Goal: Task Accomplishment & Management: Use online tool/utility

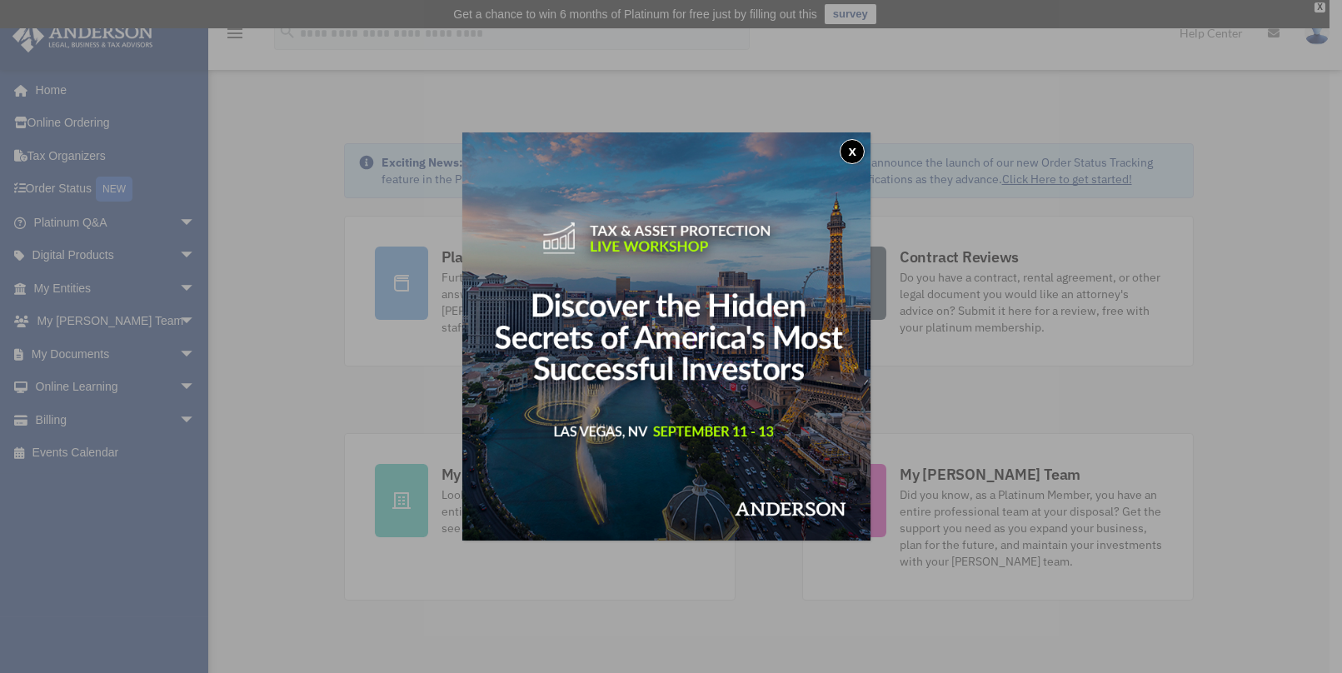
click at [857, 150] on button "x" at bounding box center [852, 151] width 25 height 25
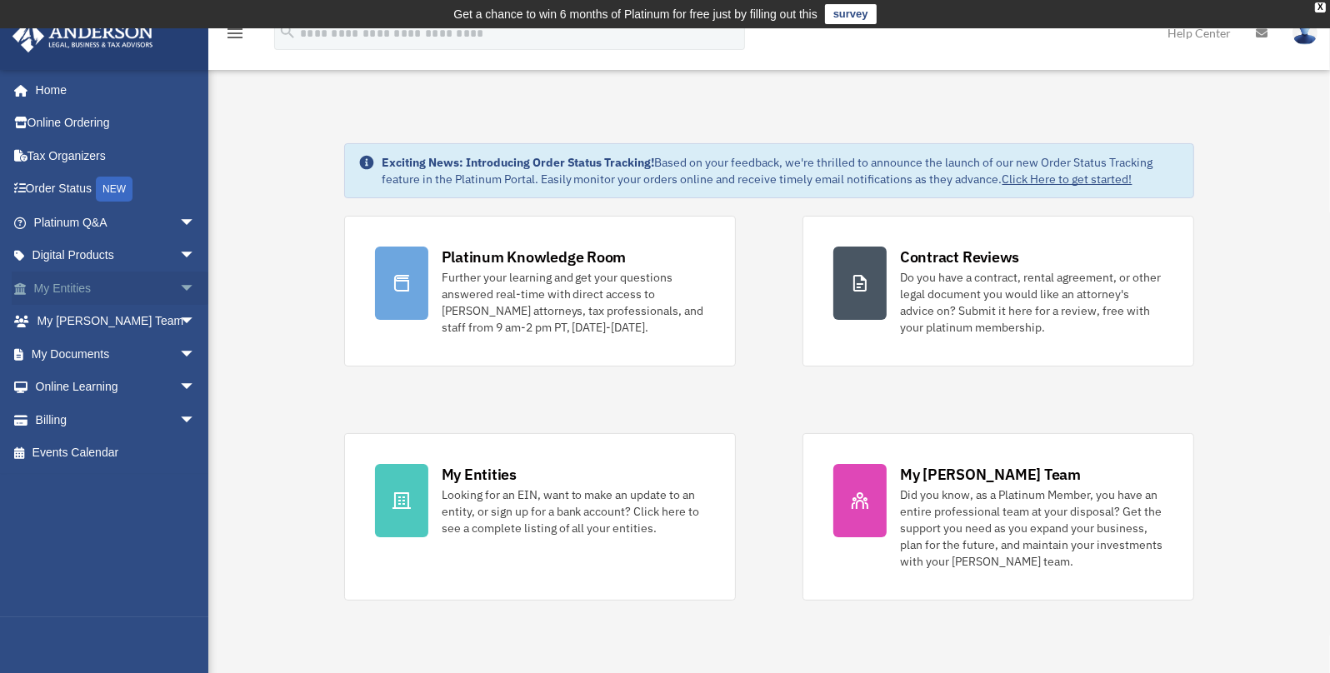
click at [179, 288] on span "arrow_drop_down" at bounding box center [195, 289] width 33 height 34
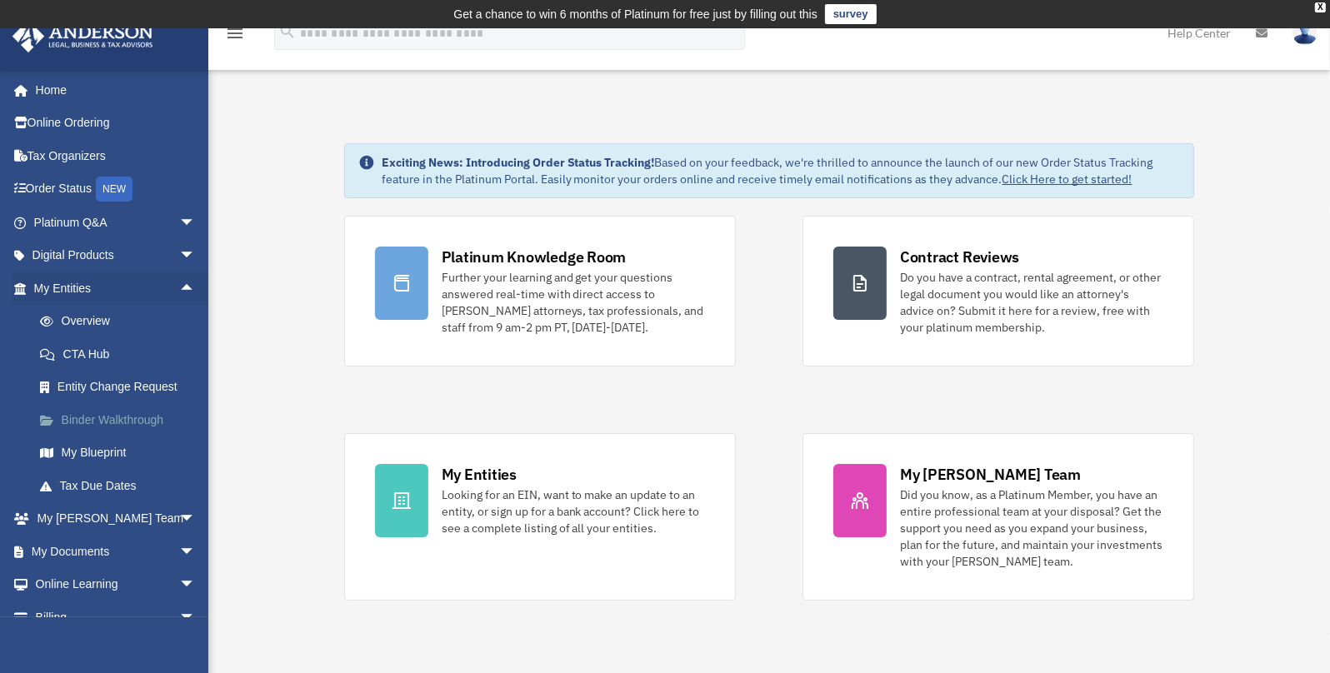
scroll to position [53, 0]
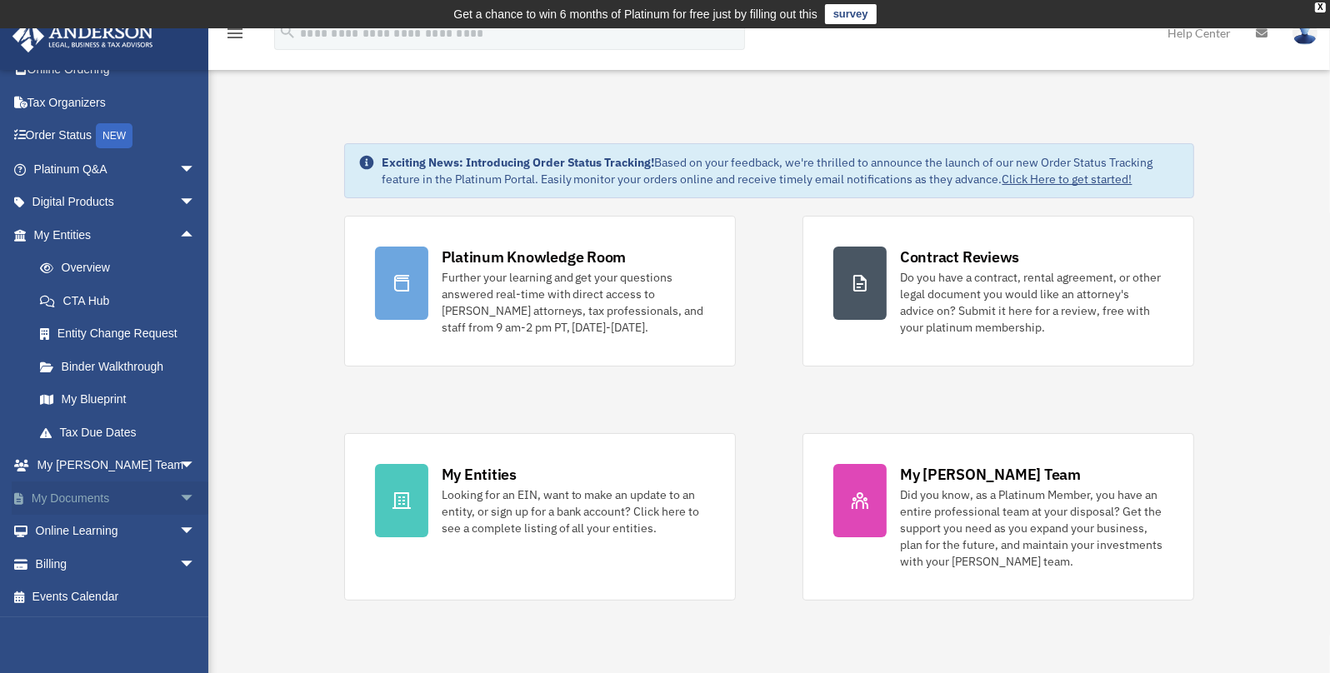
click at [179, 495] on span "arrow_drop_down" at bounding box center [195, 499] width 33 height 34
click at [63, 527] on link "Box" at bounding box center [121, 531] width 197 height 33
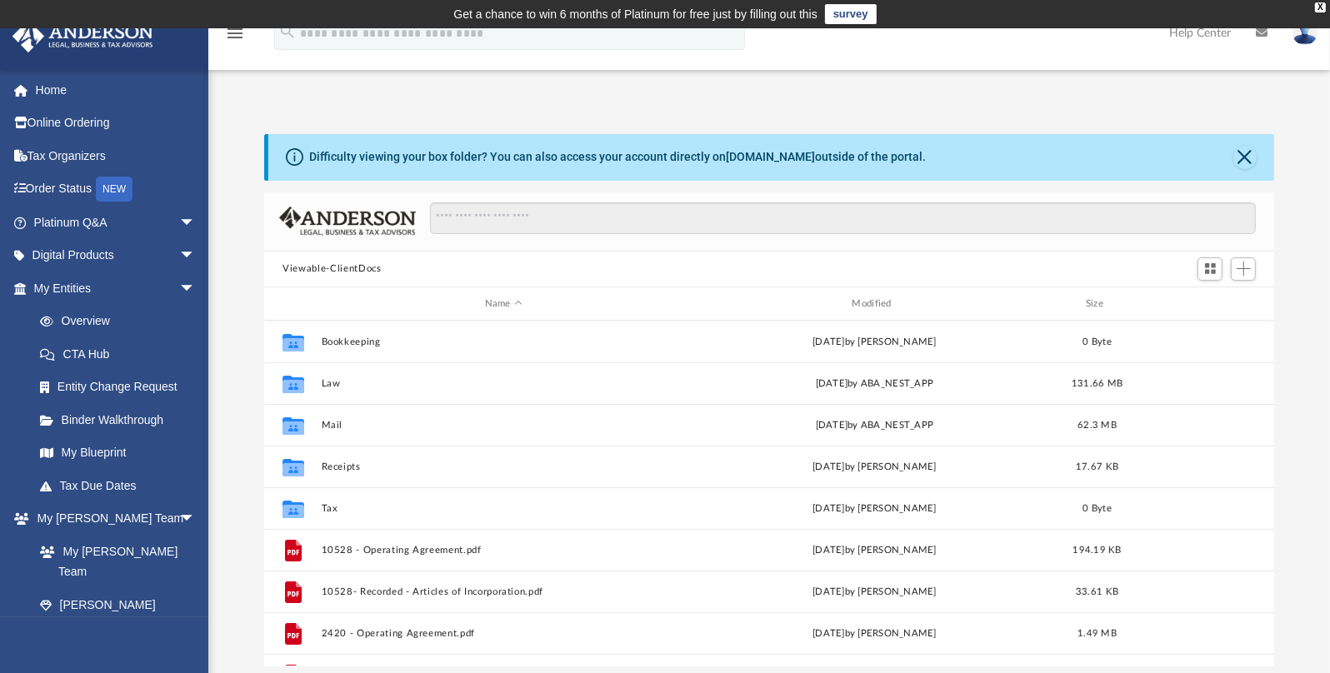
scroll to position [365, 997]
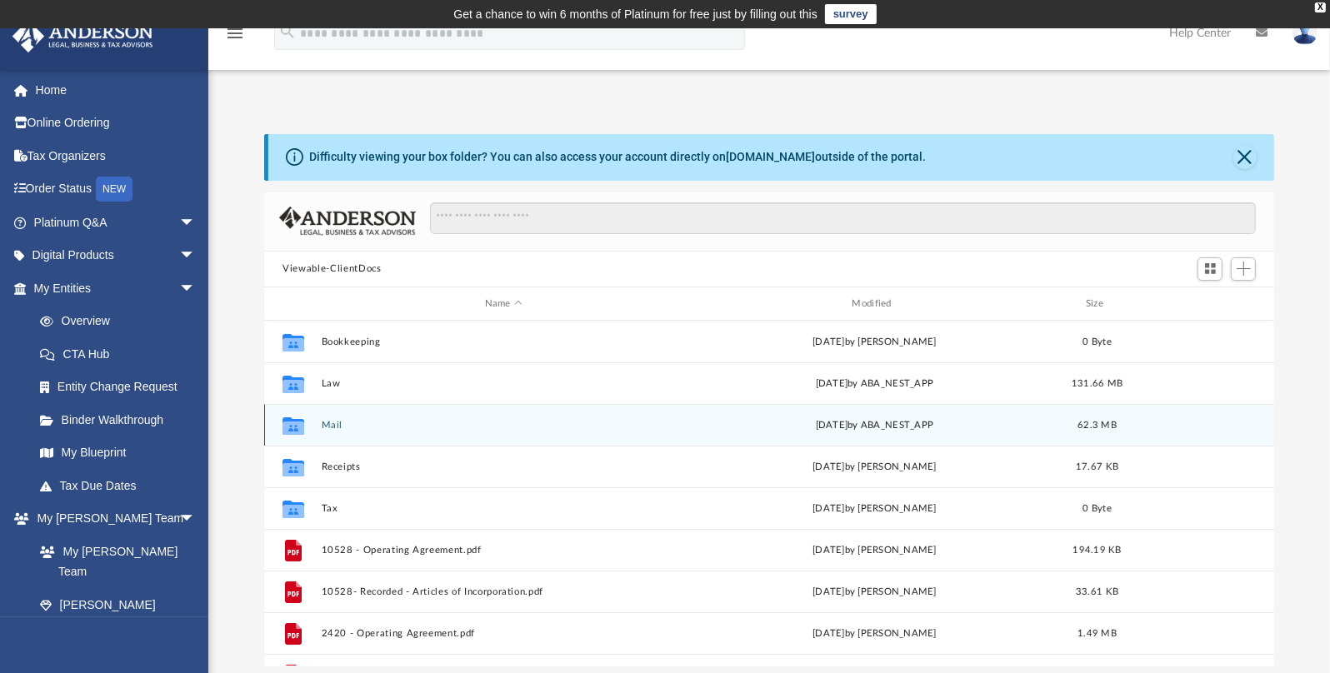
click at [331, 424] on button "Mail" at bounding box center [504, 425] width 364 height 11
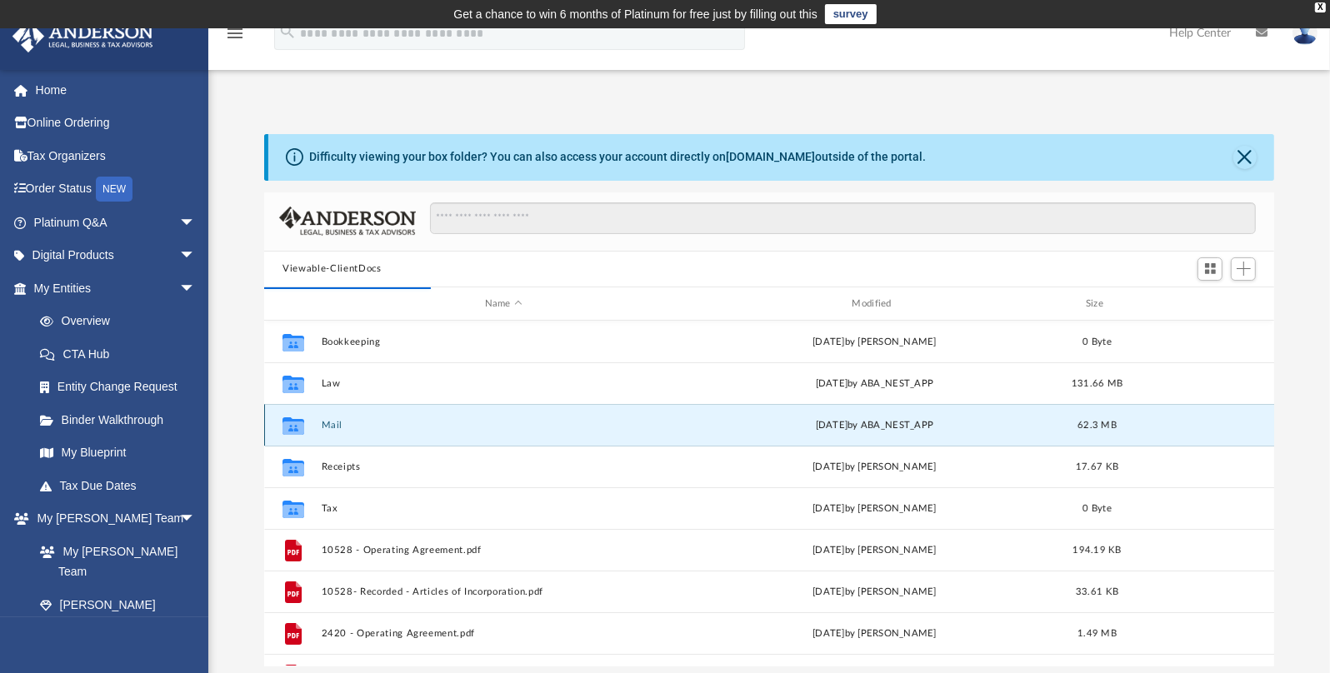
click at [297, 422] on icon "grid" at bounding box center [293, 428] width 22 height 13
click at [298, 422] on icon "grid" at bounding box center [293, 428] width 22 height 13
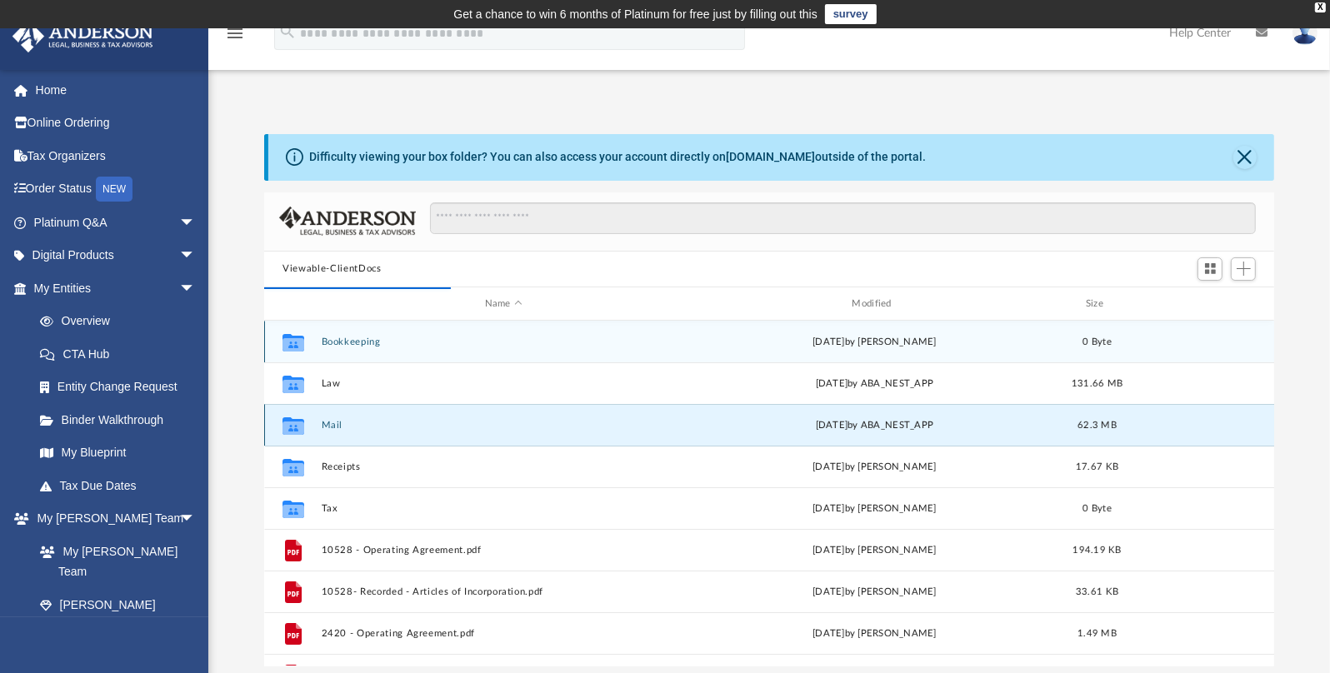
scroll to position [12, 13]
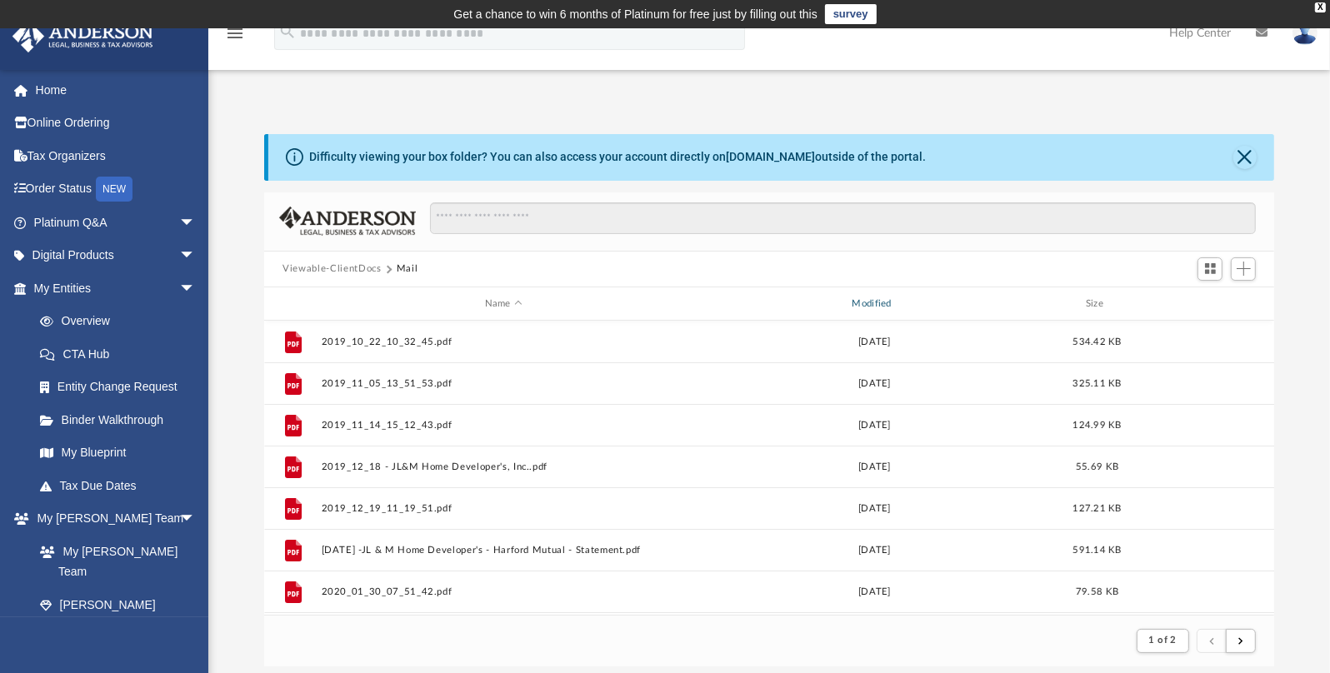
click at [878, 298] on div "Modified" at bounding box center [874, 304] width 364 height 15
click at [895, 302] on span "Modified" at bounding box center [896, 304] width 7 height 7
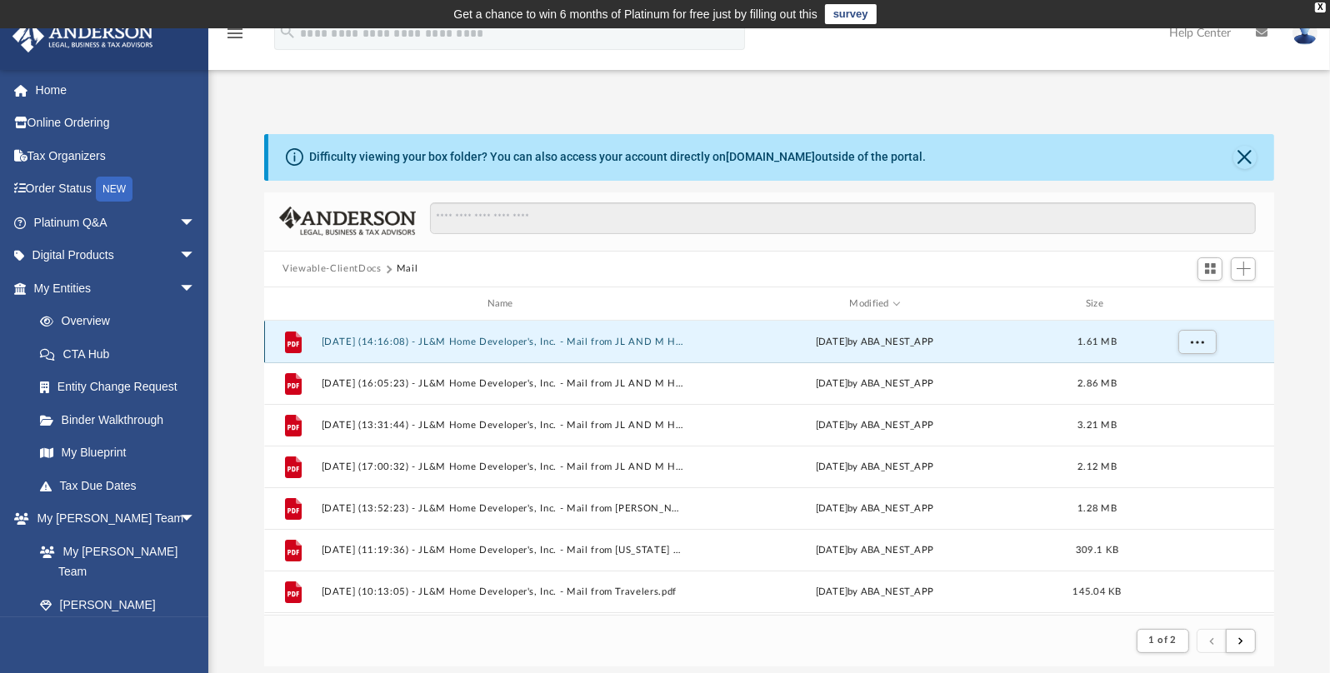
click at [574, 343] on button "2025.08.11 (14:16:08) - JL&M Home Developer's, Inc. - Mail from JL AND M HOME D…" at bounding box center [504, 342] width 364 height 11
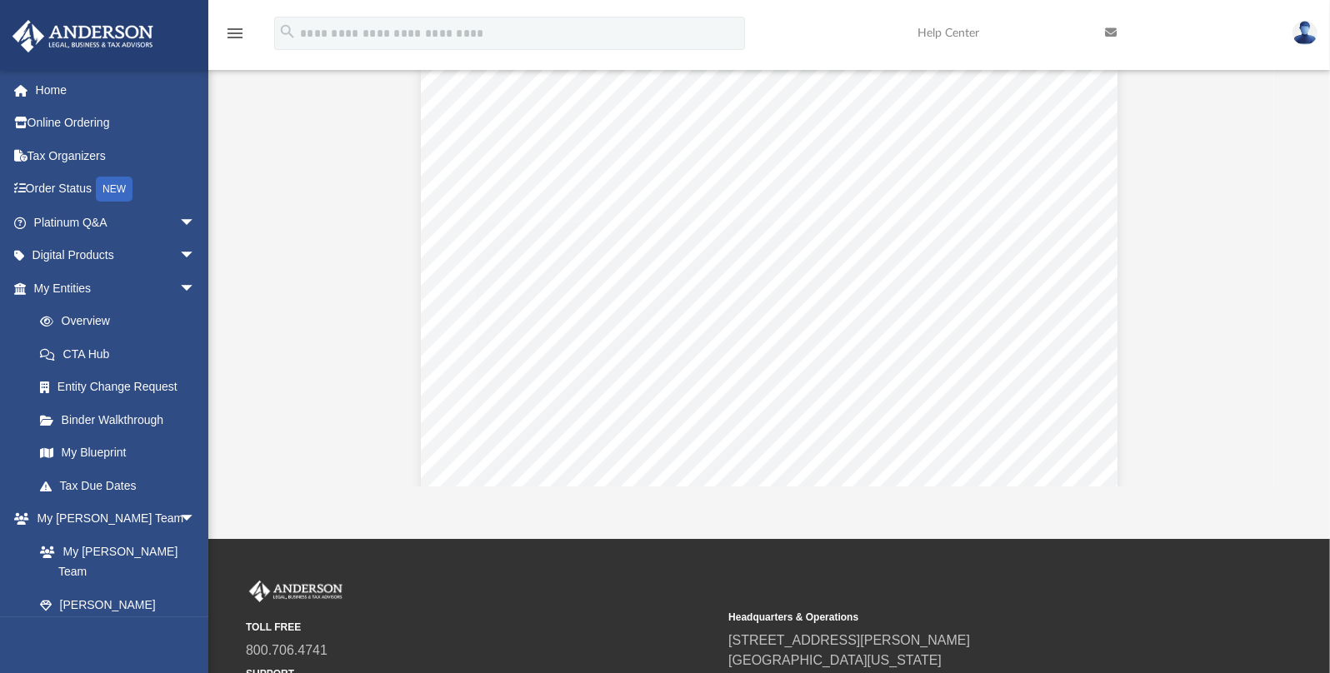
scroll to position [0, 0]
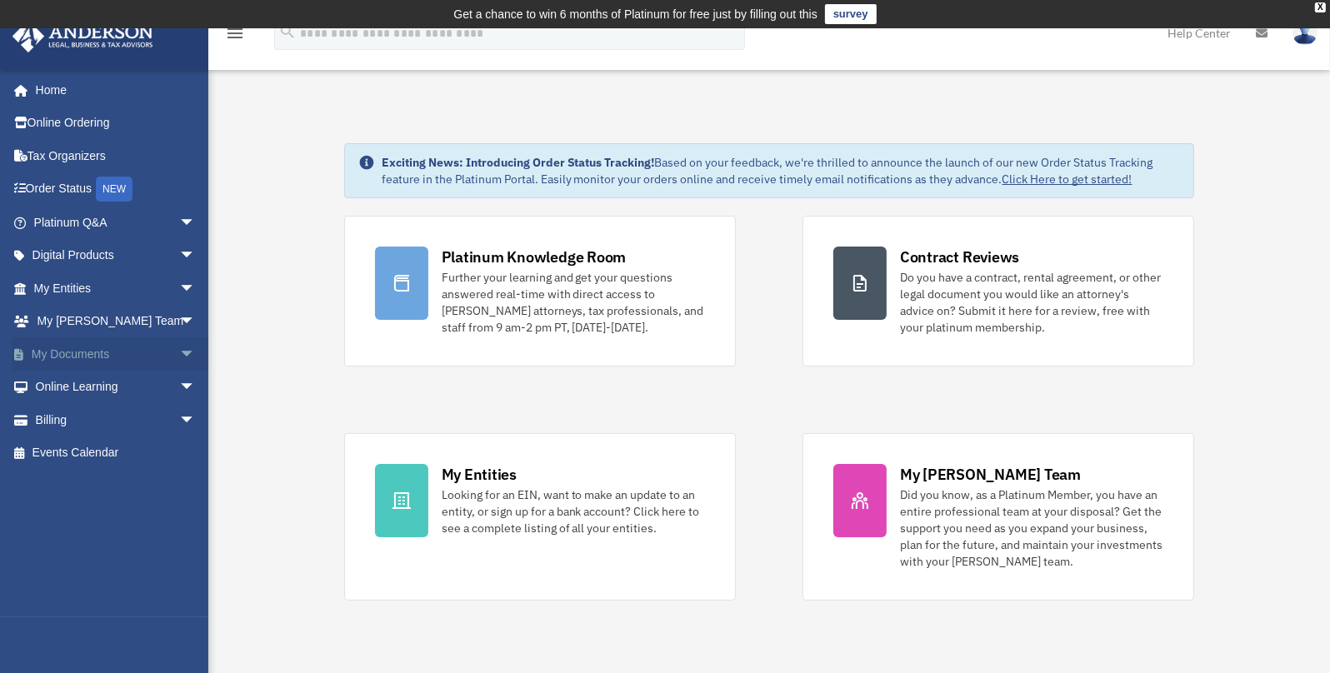
click at [182, 352] on span "arrow_drop_down" at bounding box center [195, 354] width 33 height 34
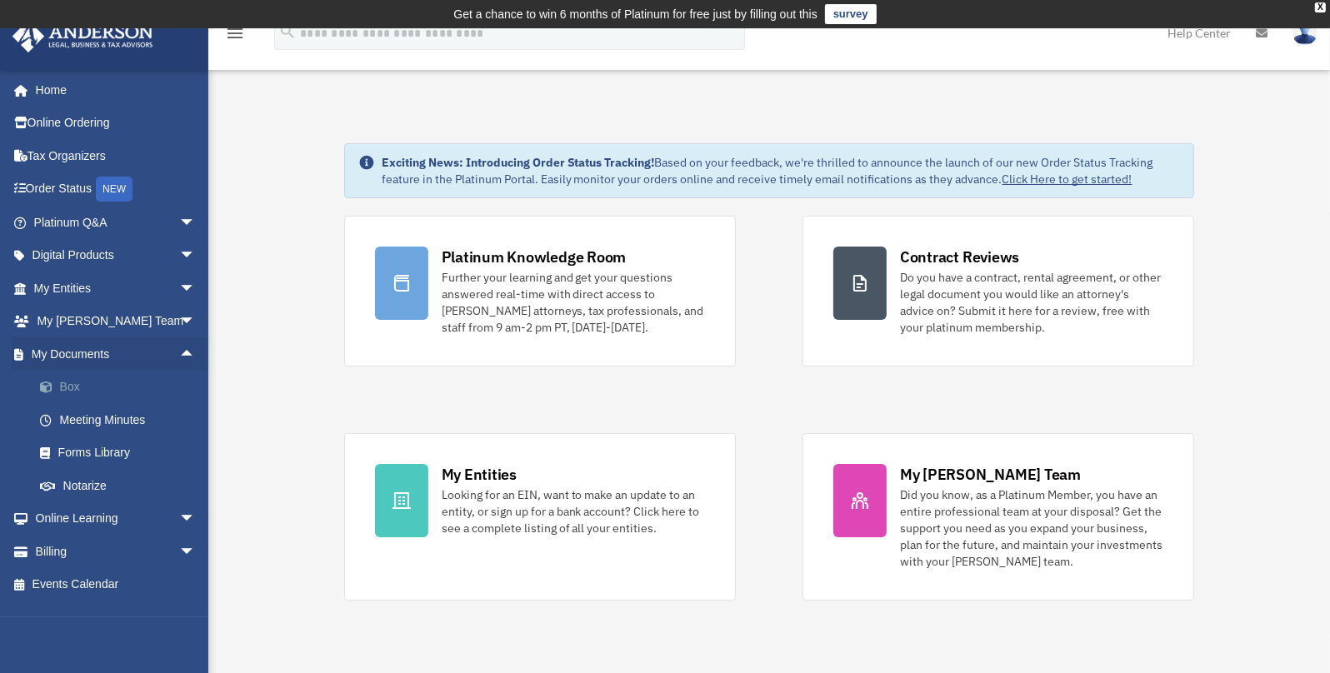
click at [64, 389] on link "Box" at bounding box center [121, 387] width 197 height 33
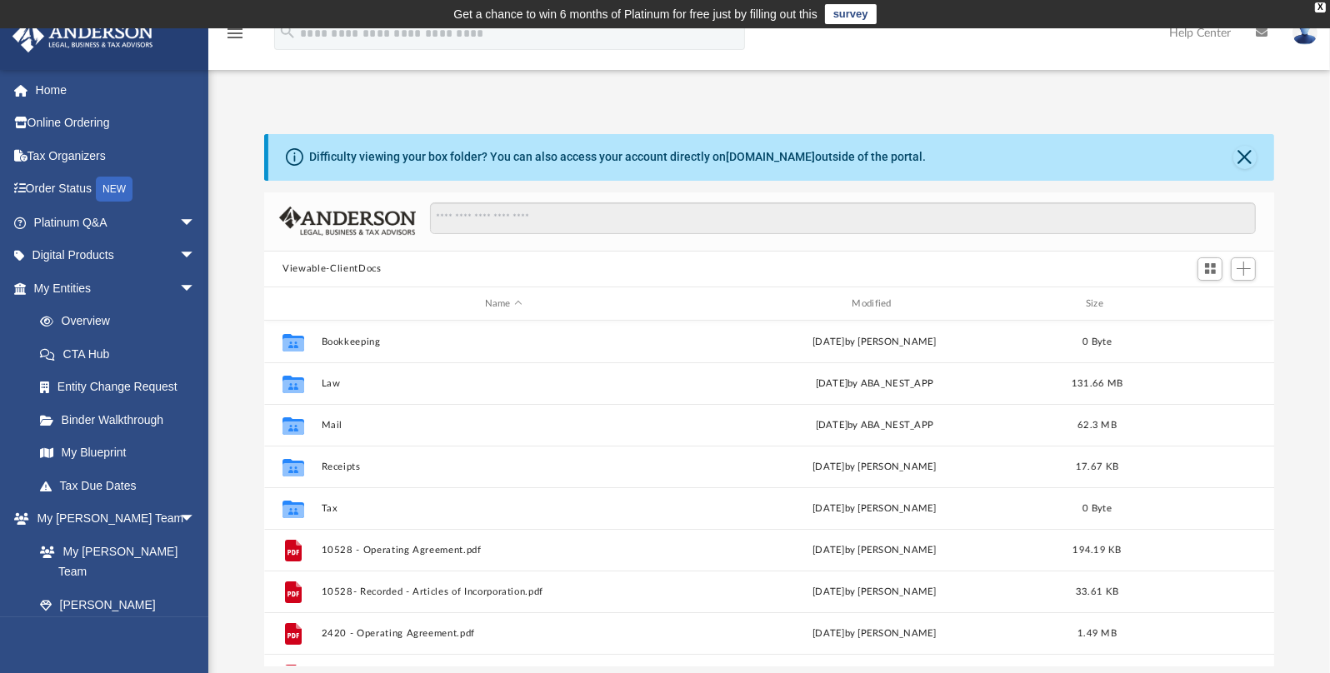
scroll to position [365, 997]
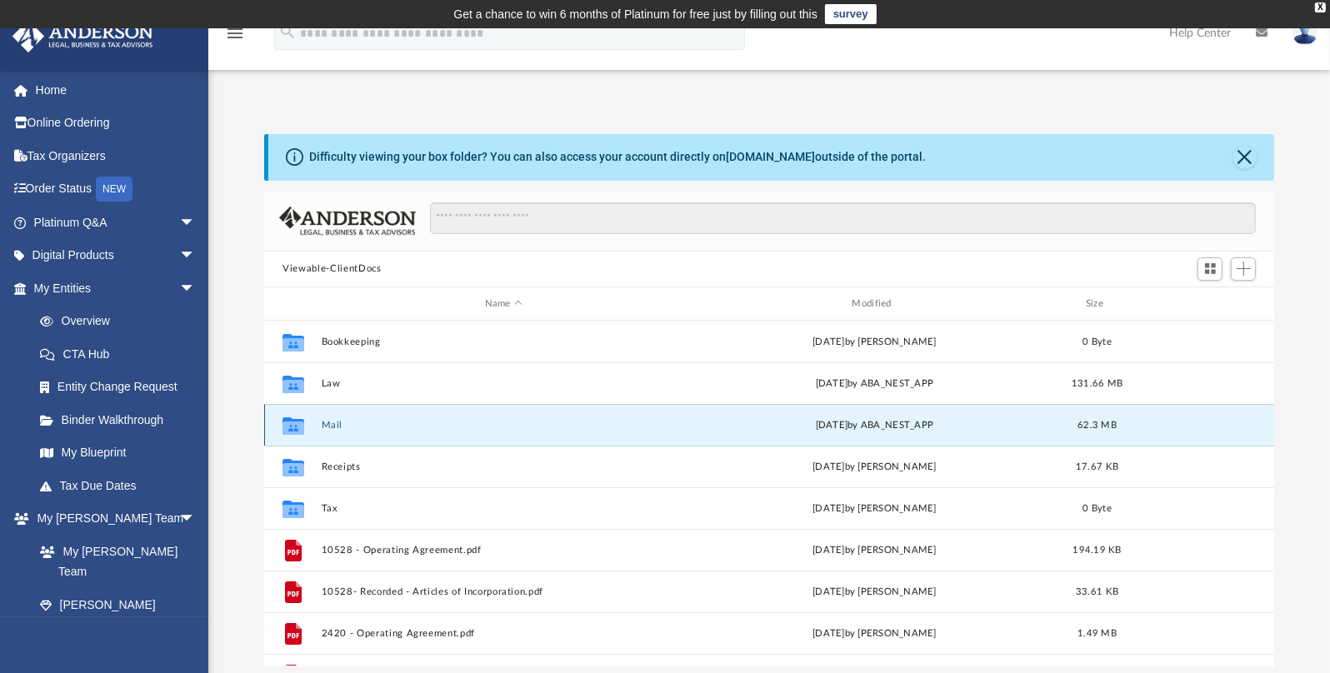
click at [330, 426] on button "Mail" at bounding box center [504, 425] width 364 height 11
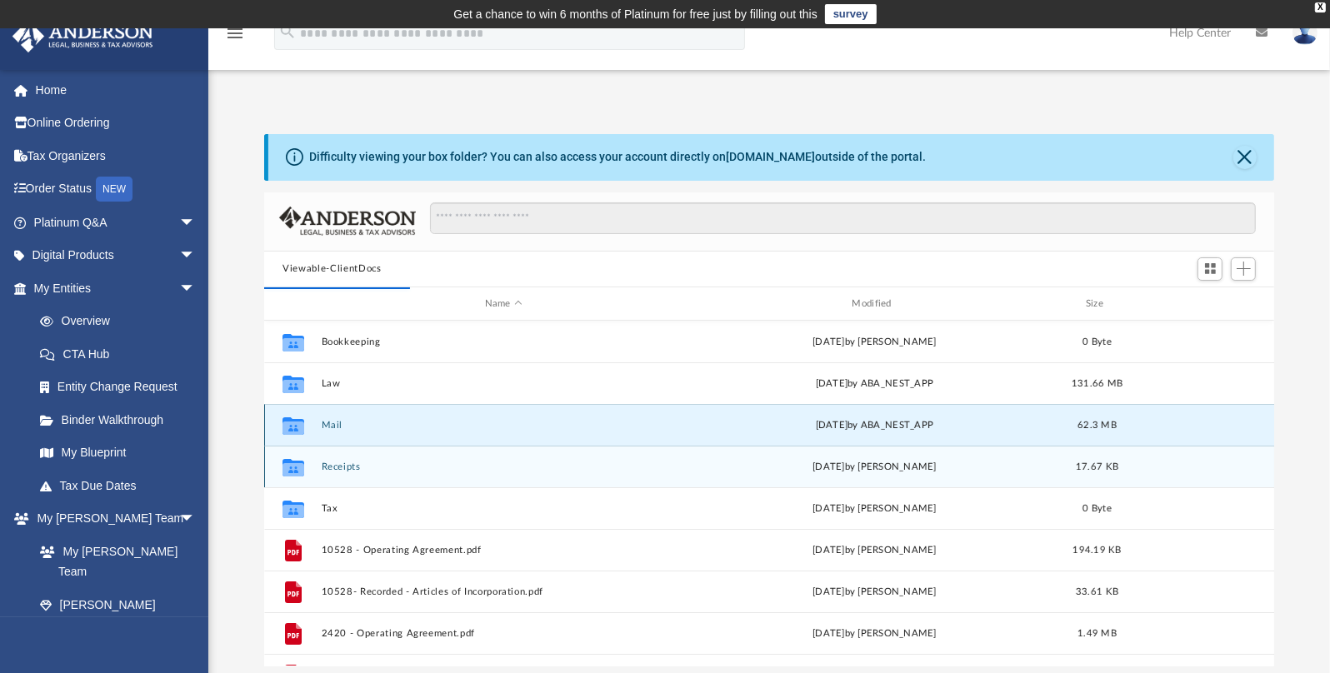
drag, startPoint x: 514, startPoint y: 442, endPoint x: 508, endPoint y: 428, distance: 14.6
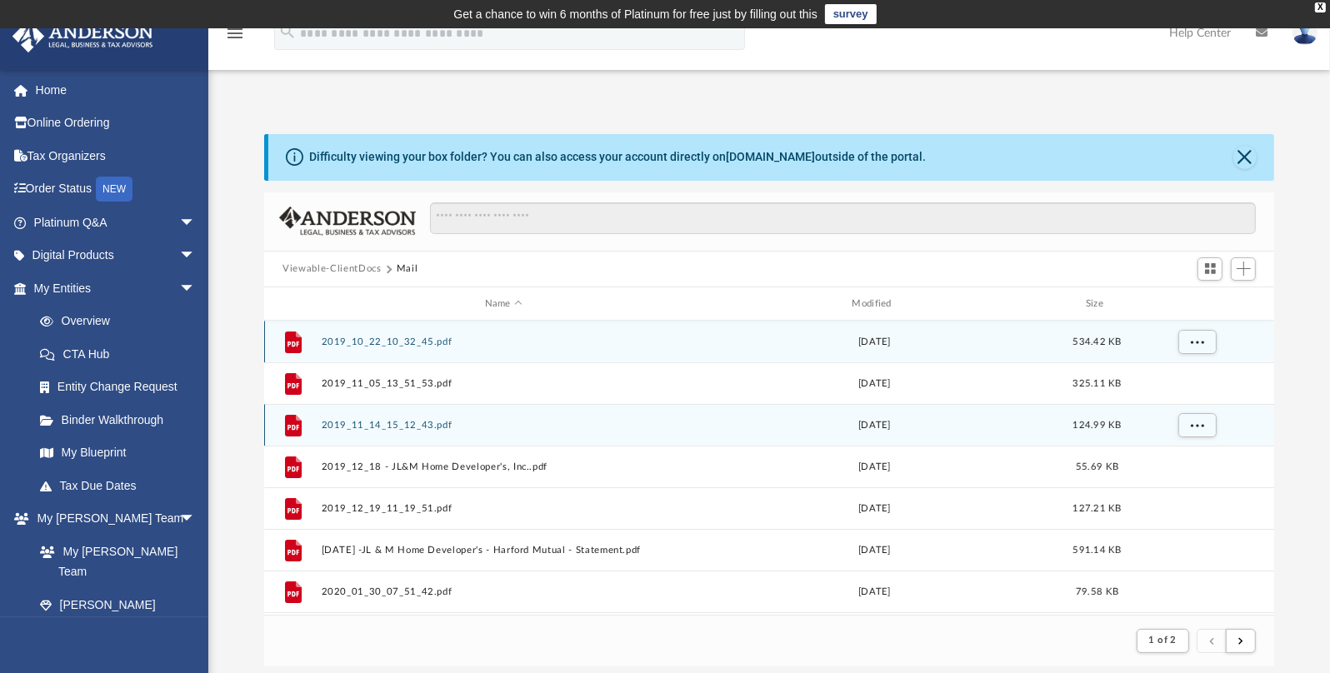
scroll to position [12, 13]
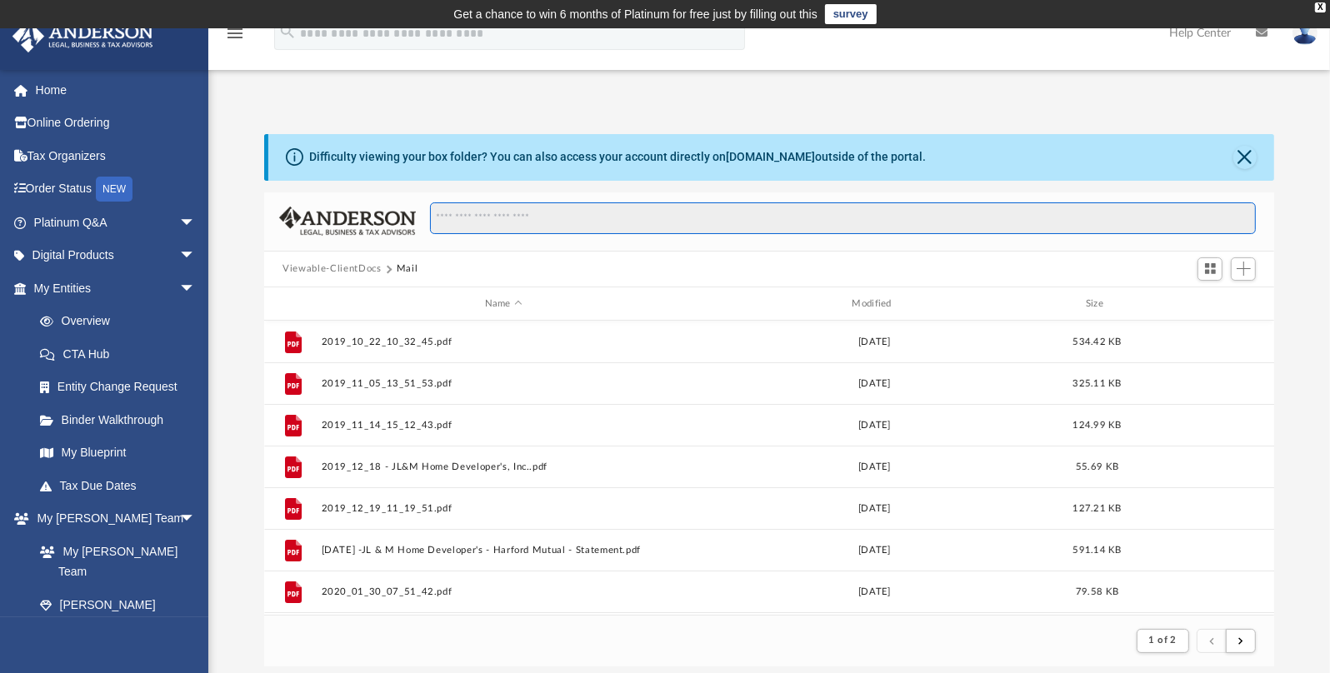
drag, startPoint x: 508, startPoint y: 428, endPoint x: 827, endPoint y: 212, distance: 385.0
click at [827, 212] on input "Search files and folders" at bounding box center [843, 218] width 826 height 32
click at [880, 304] on div "Modified" at bounding box center [874, 304] width 364 height 15
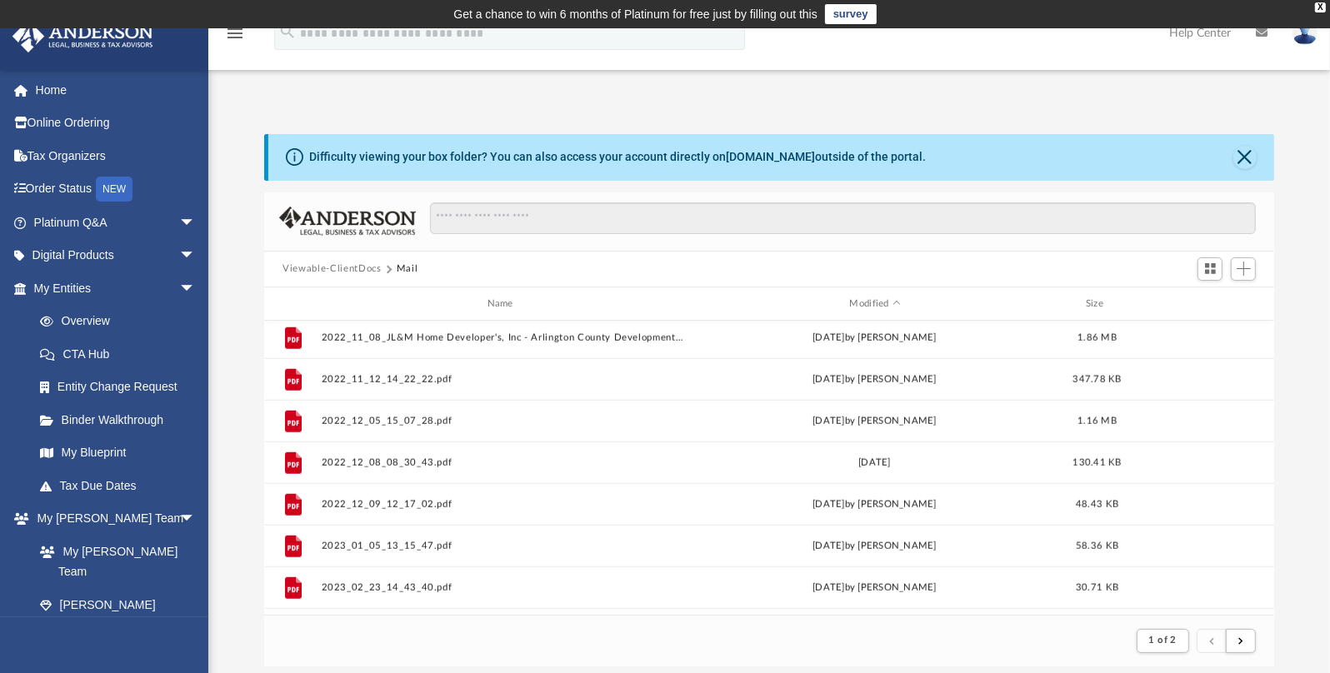
scroll to position [1789, 0]
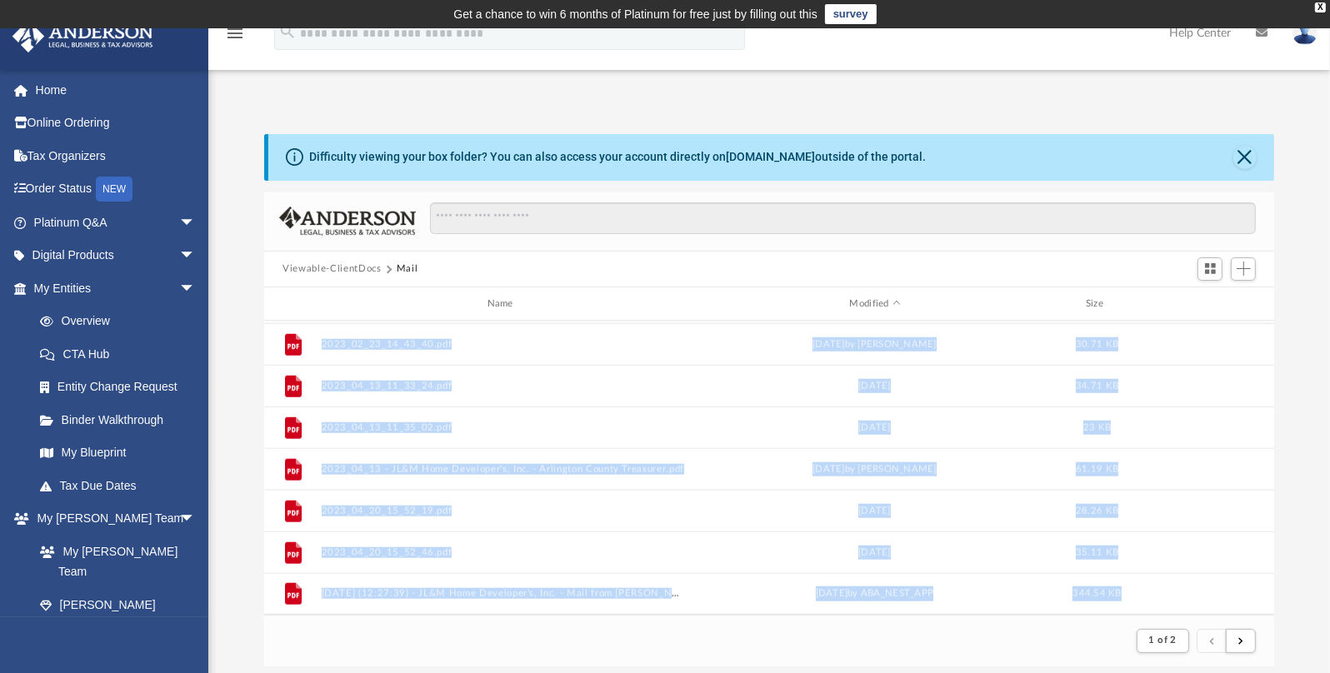
drag, startPoint x: 1266, startPoint y: 584, endPoint x: 1271, endPoint y: 483, distance: 100.9
click at [1273, 464] on body "X Get a chance to win 6 months of Platinum for free just by filling out this su…" at bounding box center [665, 508] width 1330 height 1017
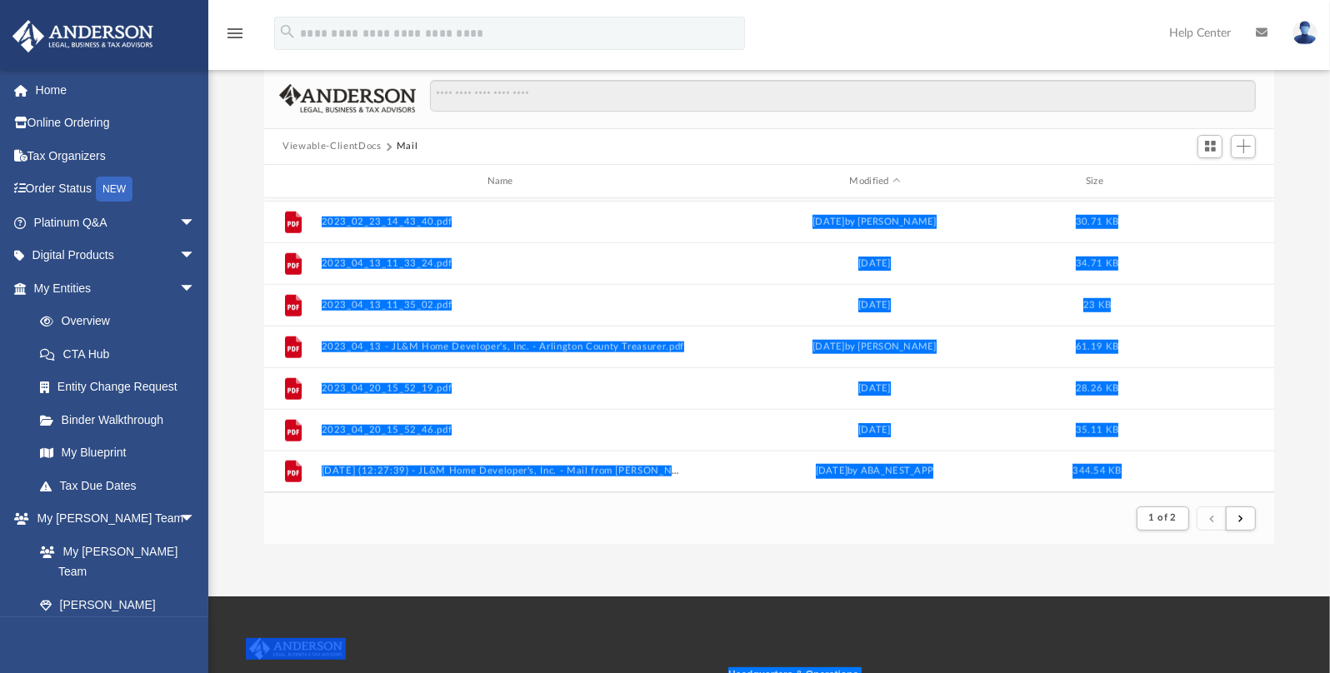
scroll to position [125, 0]
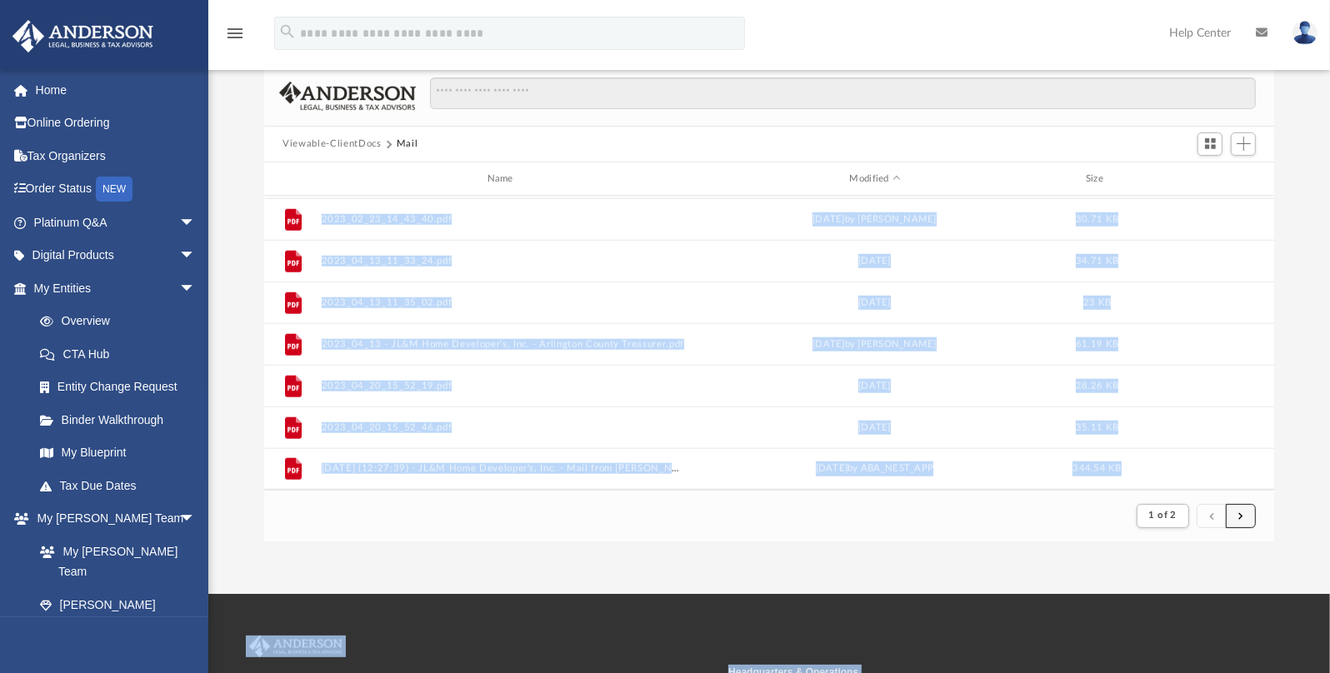
click at [1236, 516] on button "submit" at bounding box center [1241, 516] width 30 height 24
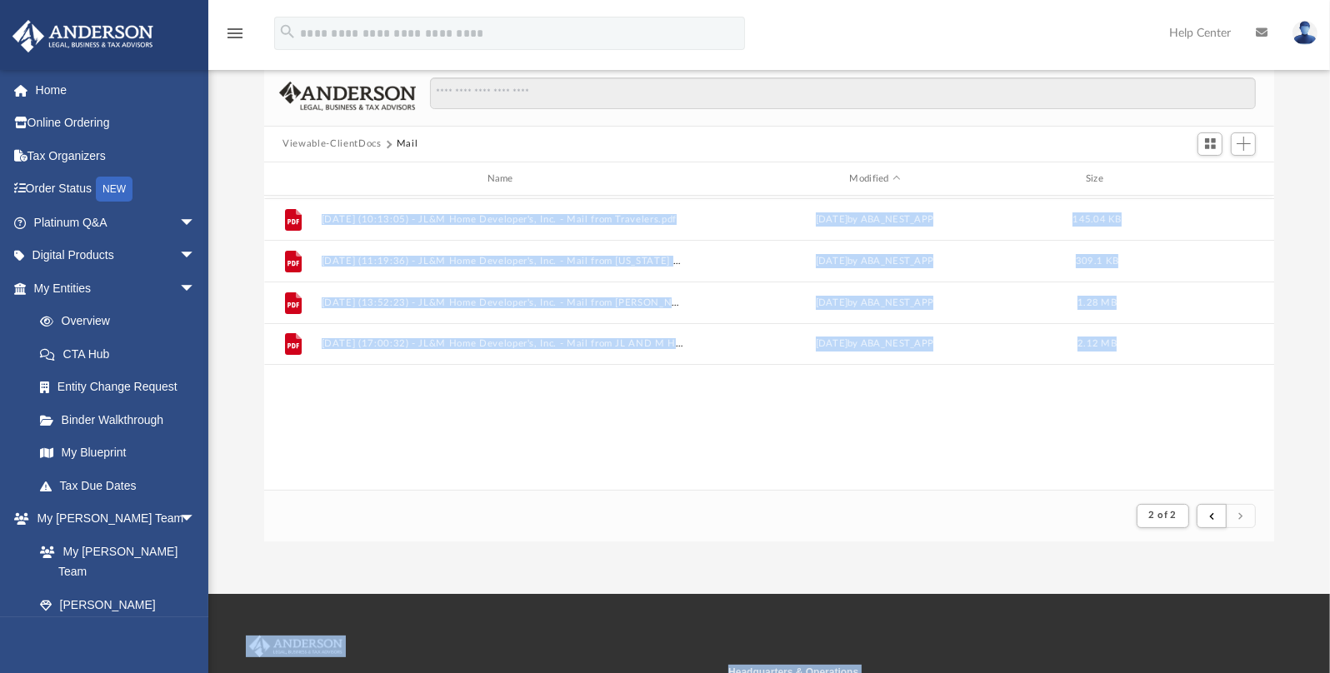
scroll to position [0, 0]
